Goal: Complete application form

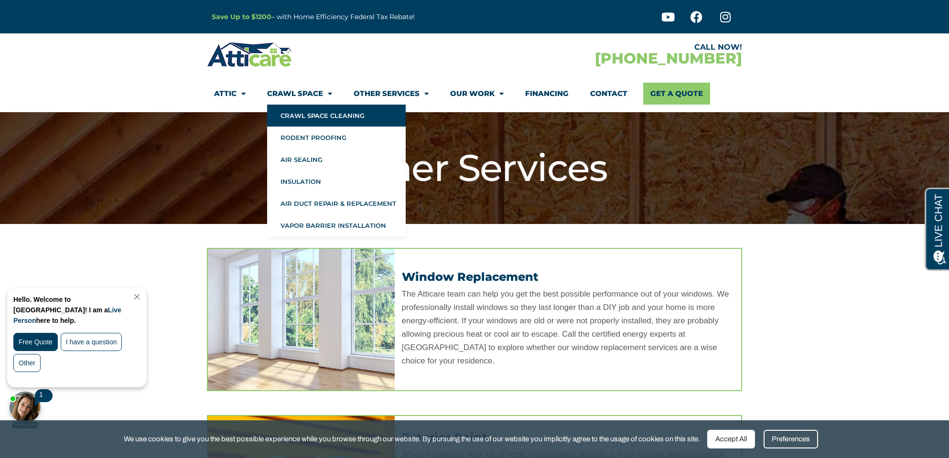
click at [307, 119] on link "Crawl Space Cleaning" at bounding box center [336, 116] width 139 height 22
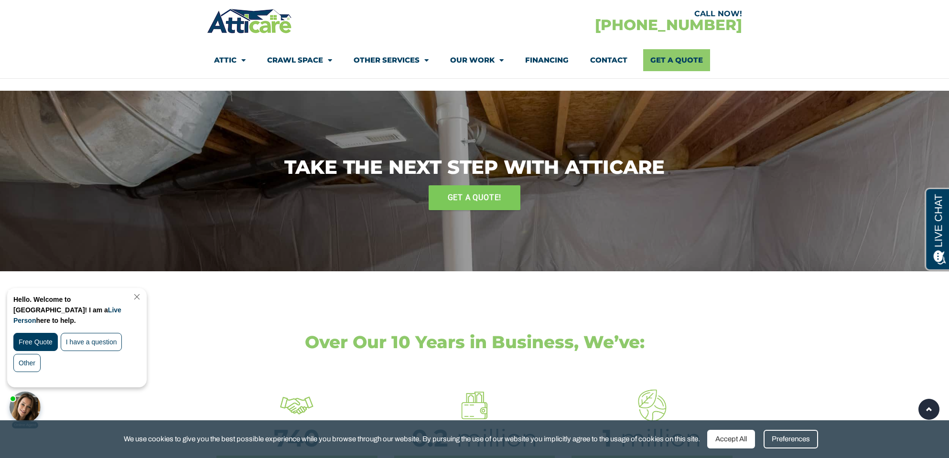
scroll to position [1046, 0]
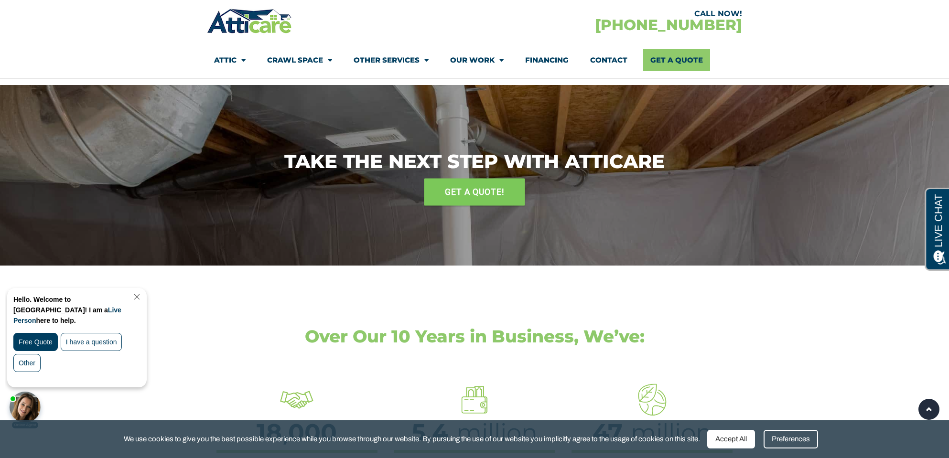
click at [462, 188] on span "GET A QUOTE!" at bounding box center [474, 192] width 59 height 17
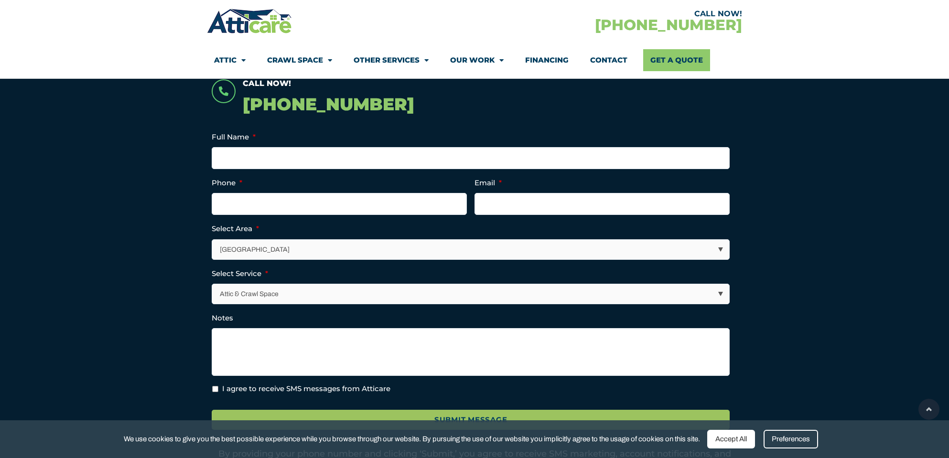
scroll to position [219, 0]
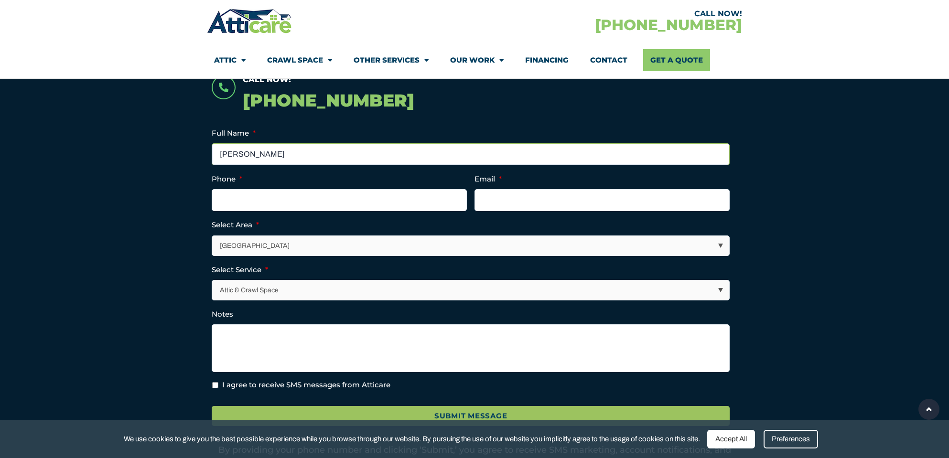
type input "Timithie Norman"
type input "(626) 807-0172"
type input "timithie@gmail.com"
select select "Insulation"
click at [274, 351] on textarea "Notes" at bounding box center [471, 348] width 518 height 48
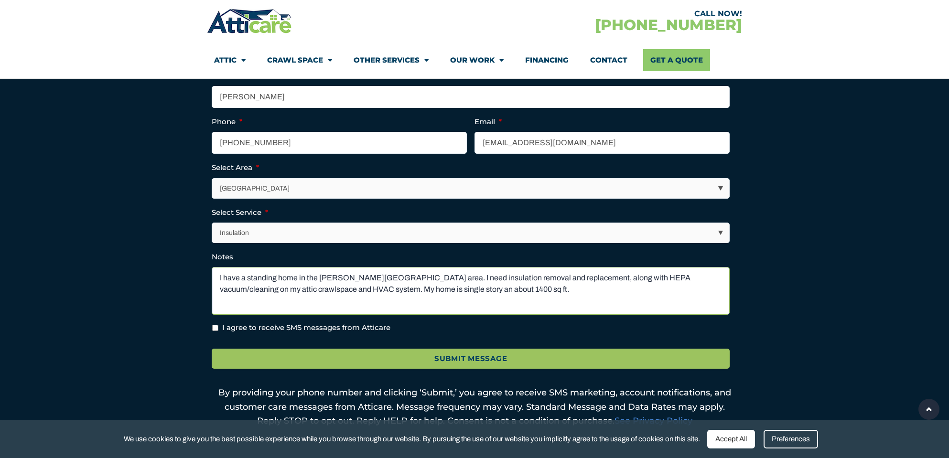
scroll to position [279, 0]
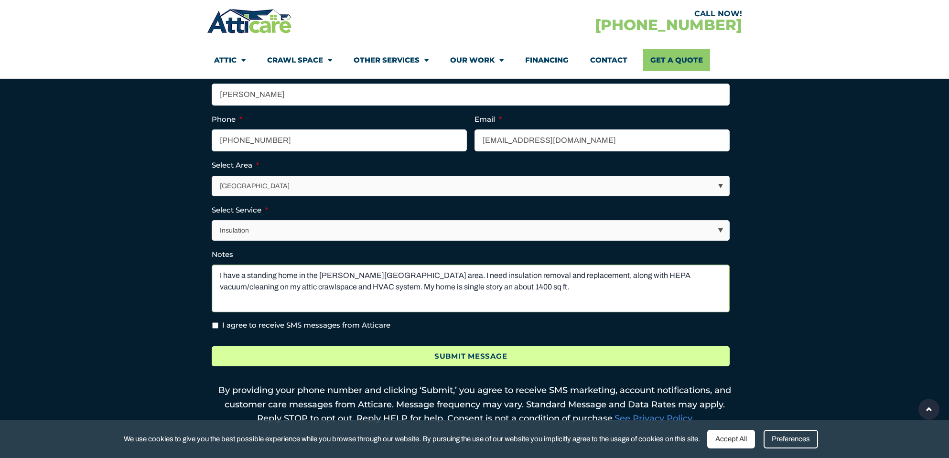
type textarea "I have a standing home in the Eaton burn area. I need insulation removal and re…"
click at [502, 356] on input "Submit Message" at bounding box center [471, 356] width 518 height 21
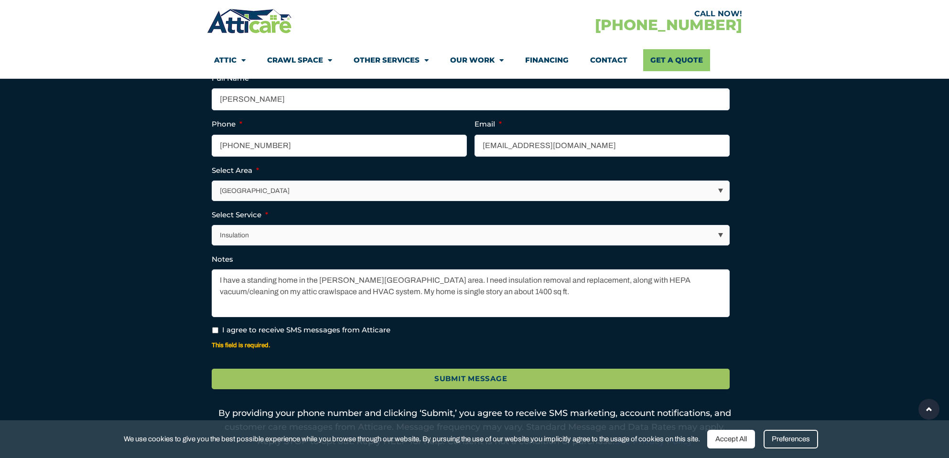
scroll to position [317, 0]
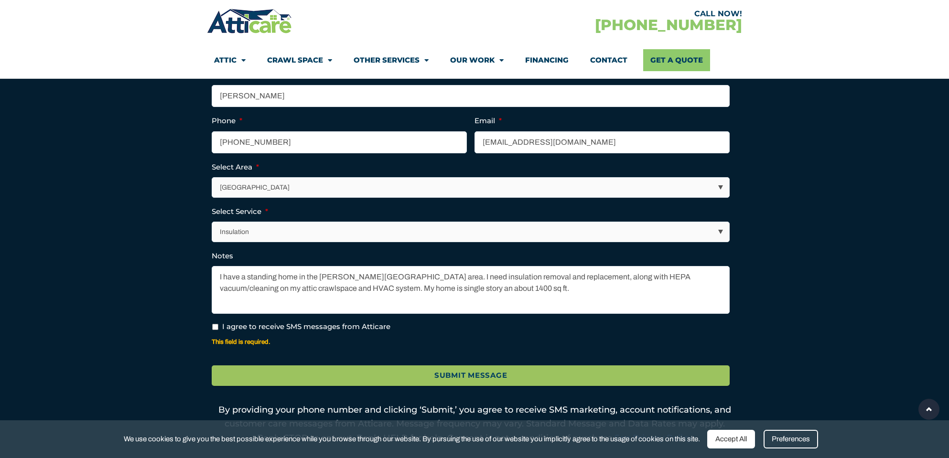
click at [215, 324] on input "I agree to receive SMS messages from Atticare" at bounding box center [215, 327] width 6 height 6
checkbox input "true"
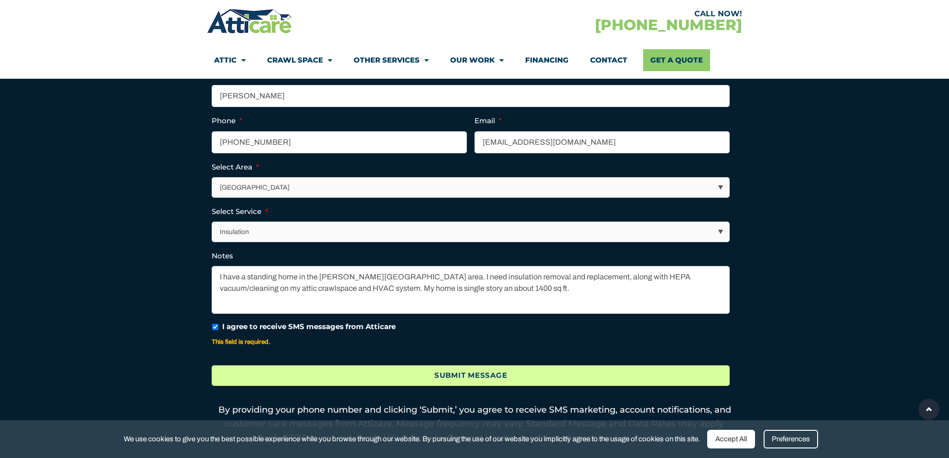
click at [489, 371] on input "Submit Message" at bounding box center [471, 375] width 518 height 21
